Goal: Information Seeking & Learning: Find specific page/section

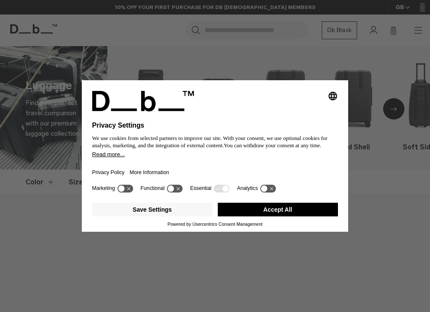
click at [258, 214] on button "Accept All" at bounding box center [278, 210] width 121 height 14
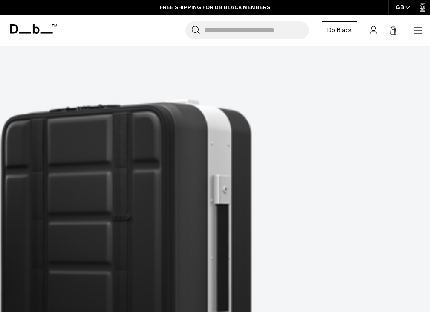
scroll to position [325, 0]
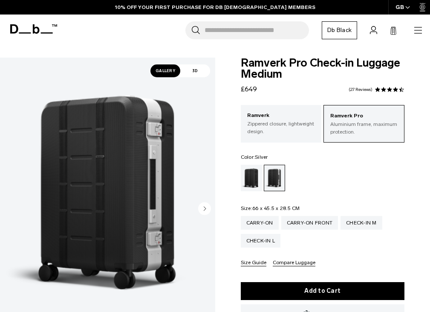
click at [204, 206] on icon "Next slide" at bounding box center [205, 208] width 2 height 4
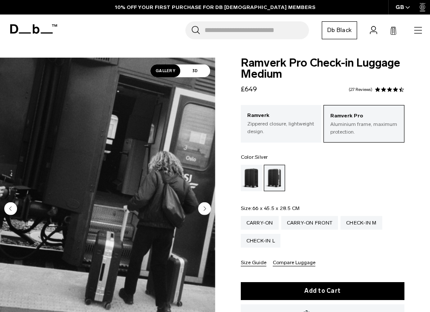
click at [205, 210] on circle "Next slide" at bounding box center [204, 208] width 13 height 13
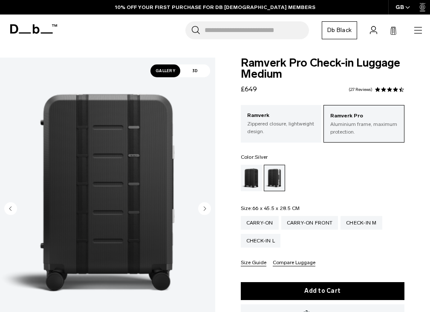
click at [205, 210] on circle "Next slide" at bounding box center [204, 208] width 13 height 13
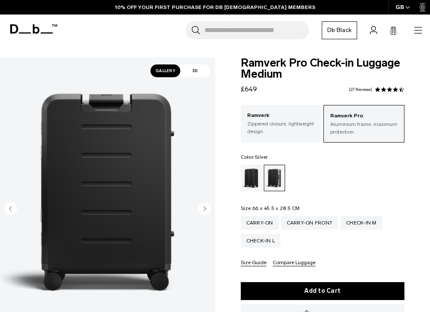
click at [205, 210] on circle "Next slide" at bounding box center [204, 208] width 13 height 13
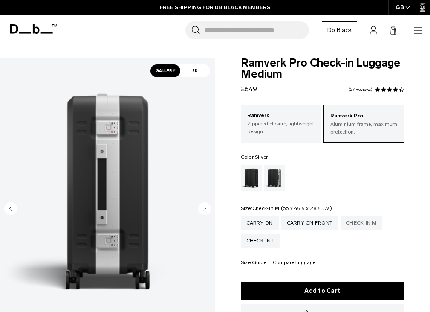
click at [370, 223] on div "Check-in M" at bounding box center [362, 223] width 42 height 14
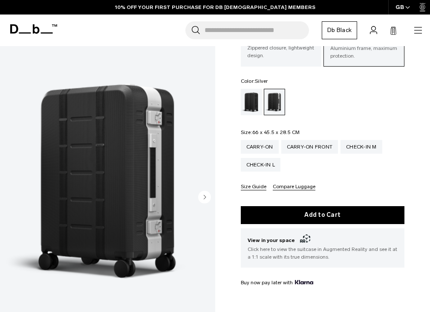
scroll to position [72, 0]
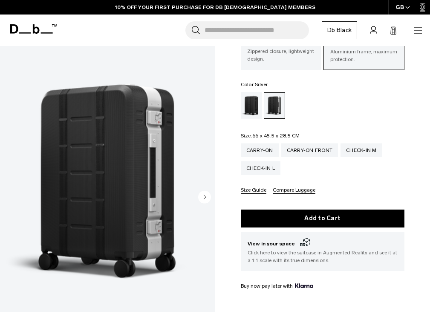
click at [204, 196] on icon "Next slide" at bounding box center [205, 197] width 2 height 4
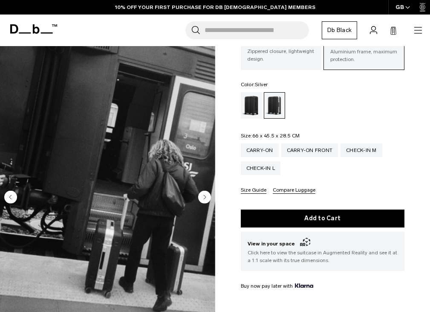
click at [204, 196] on icon "Next slide" at bounding box center [205, 197] width 2 height 4
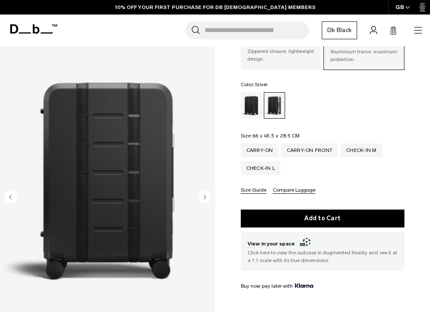
click at [204, 196] on icon "Next slide" at bounding box center [205, 197] width 2 height 4
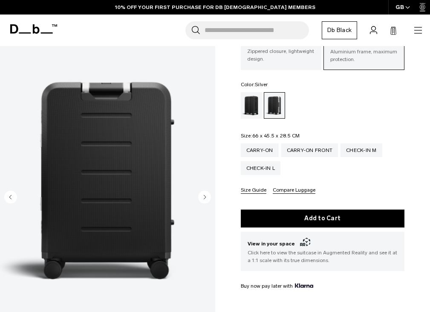
click at [204, 196] on icon "Next slide" at bounding box center [205, 197] width 2 height 4
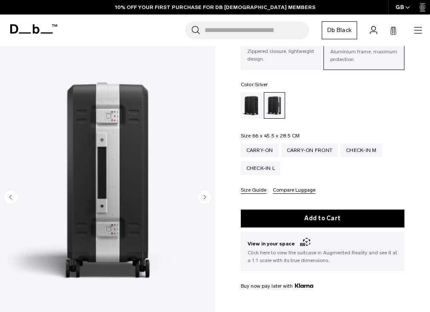
click at [204, 196] on icon "Next slide" at bounding box center [205, 197] width 2 height 4
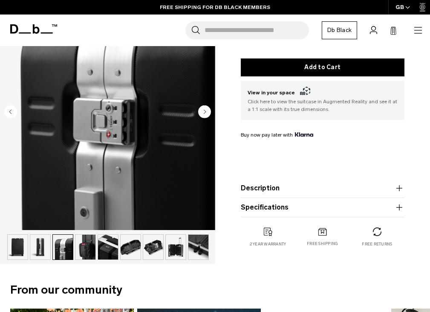
scroll to position [235, 0]
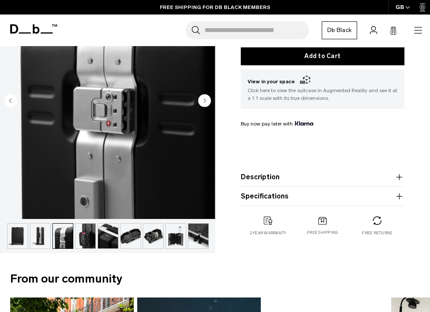
click at [38, 242] on img "button" at bounding box center [40, 235] width 20 height 25
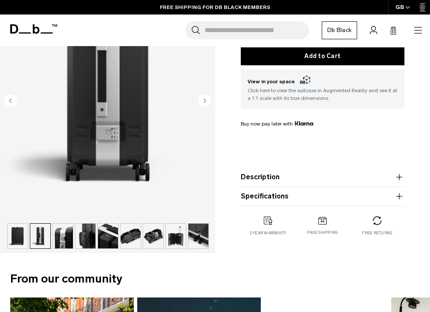
click at [60, 241] on img "button" at bounding box center [63, 235] width 20 height 25
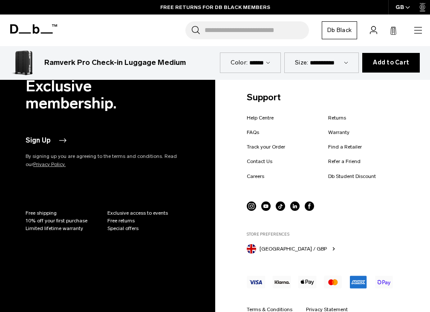
scroll to position [3392, 0]
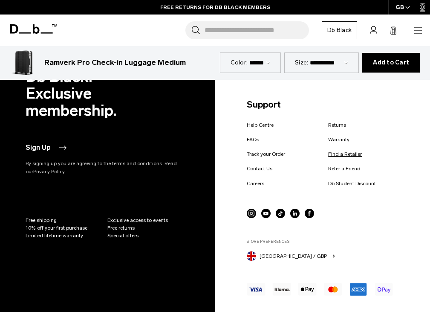
click at [342, 157] on link "Find a Retailer" at bounding box center [345, 154] width 34 height 8
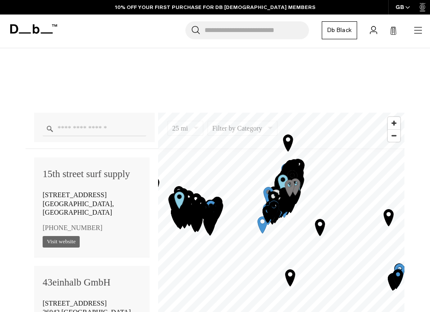
scroll to position [408, 0]
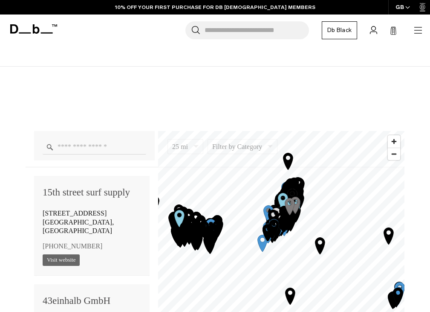
click at [74, 147] on input "Enter a location" at bounding box center [95, 146] width 104 height 15
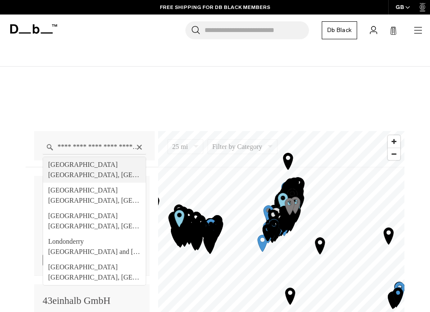
type input "**********"
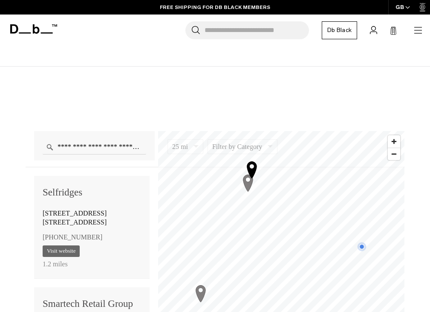
click at [252, 168] on icon "Map marker" at bounding box center [252, 169] width 10 height 17
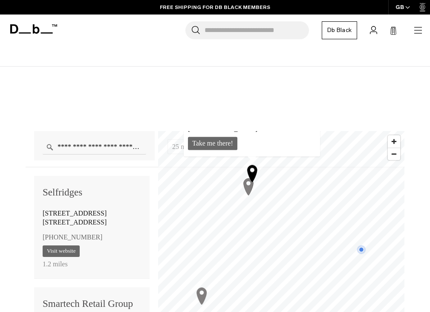
scroll to position [120, 0]
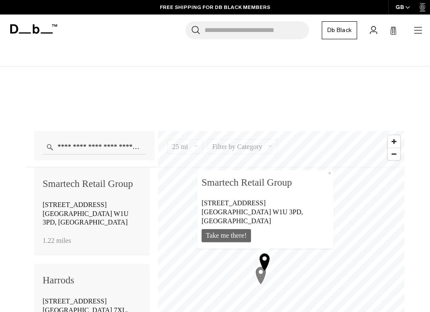
click at [241, 118] on div "**********" at bounding box center [215, 272] width 430 height 411
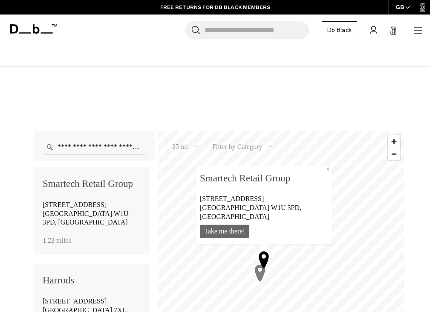
click at [260, 273] on icon "Map marker" at bounding box center [260, 272] width 10 height 17
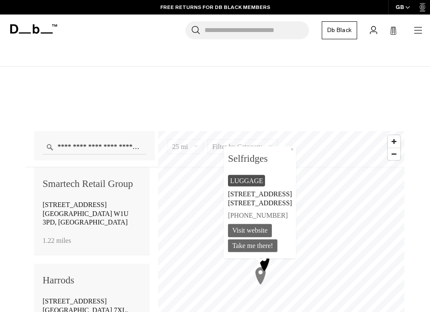
scroll to position [9, 0]
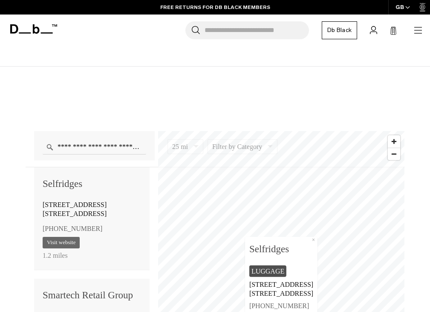
click at [139, 77] on div "**********" at bounding box center [215, 272] width 430 height 411
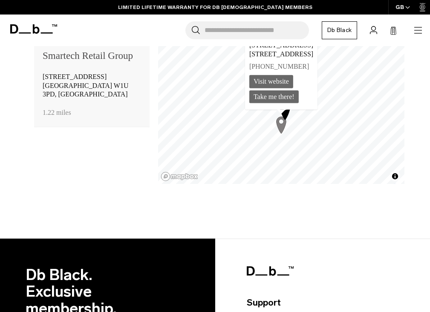
scroll to position [617, 0]
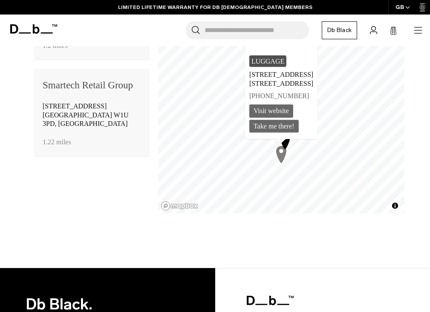
click at [281, 158] on icon "Map marker" at bounding box center [282, 154] width 10 height 17
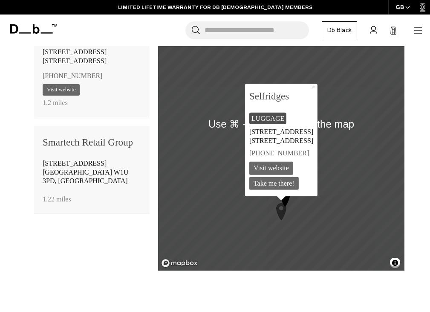
scroll to position [550, 0]
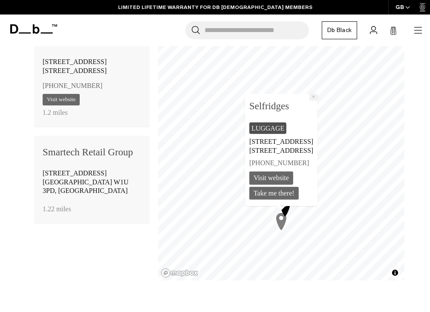
click at [313, 97] on button "×" at bounding box center [314, 97] width 8 height 7
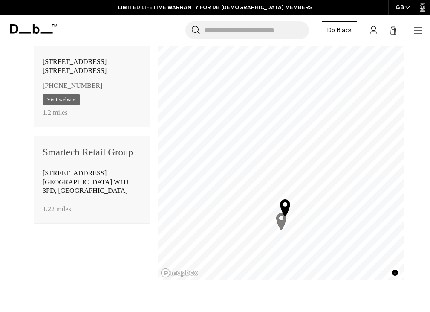
click at [281, 221] on icon "Map marker" at bounding box center [282, 221] width 10 height 17
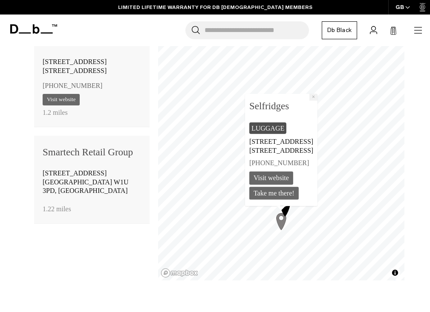
click at [313, 96] on button "×" at bounding box center [314, 97] width 8 height 7
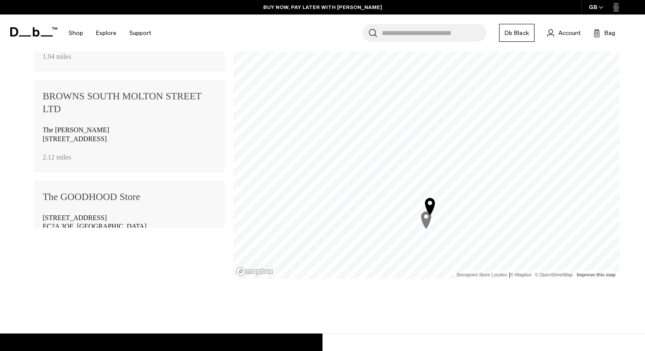
scroll to position [0, 0]
